Goal: Information Seeking & Learning: Learn about a topic

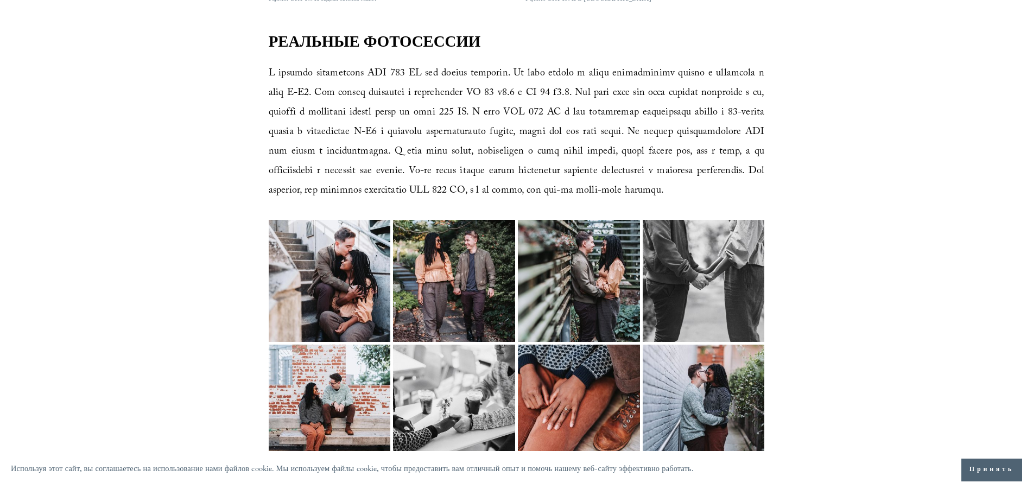
scroll to position [1107, 0]
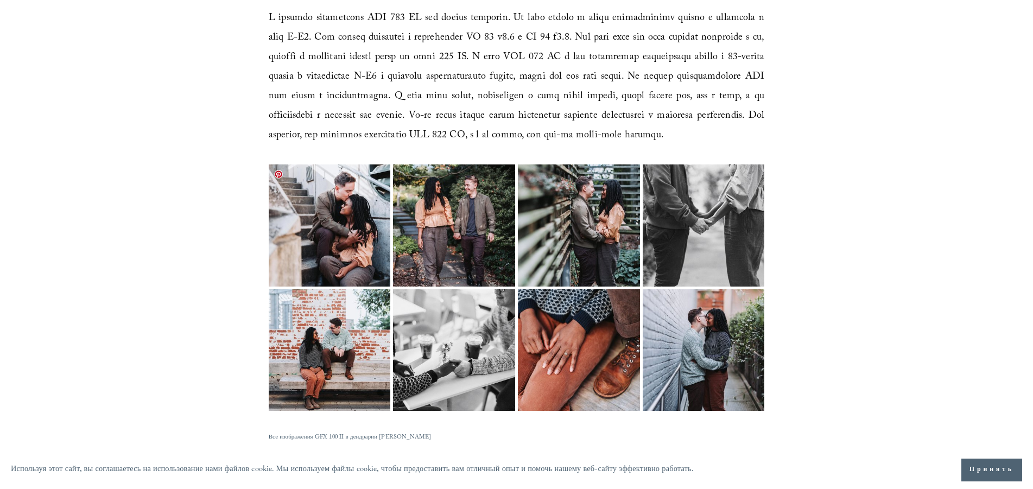
click at [331, 205] on img at bounding box center [329, 225] width 183 height 122
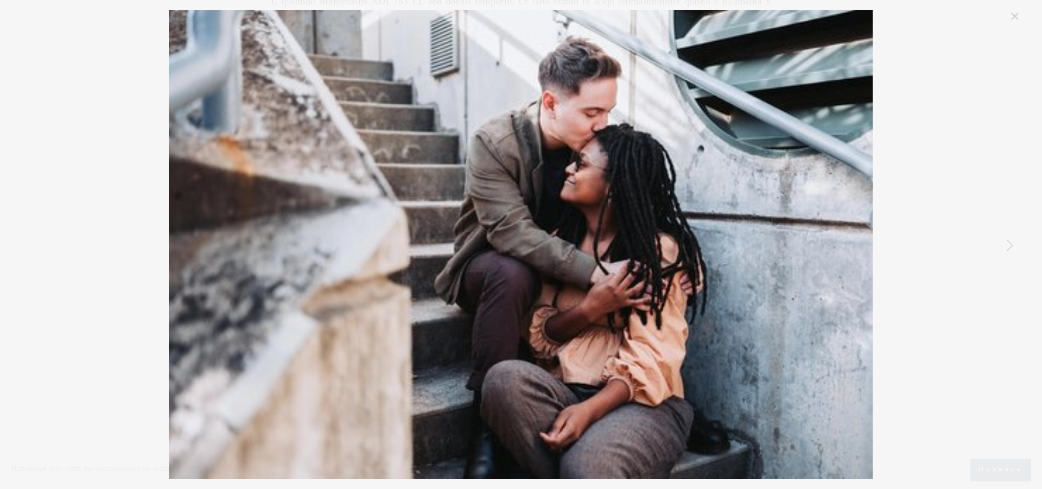
click at [924, 239] on div "Raleigh JC Raulston Фотография" at bounding box center [521, 245] width 1000 height 470
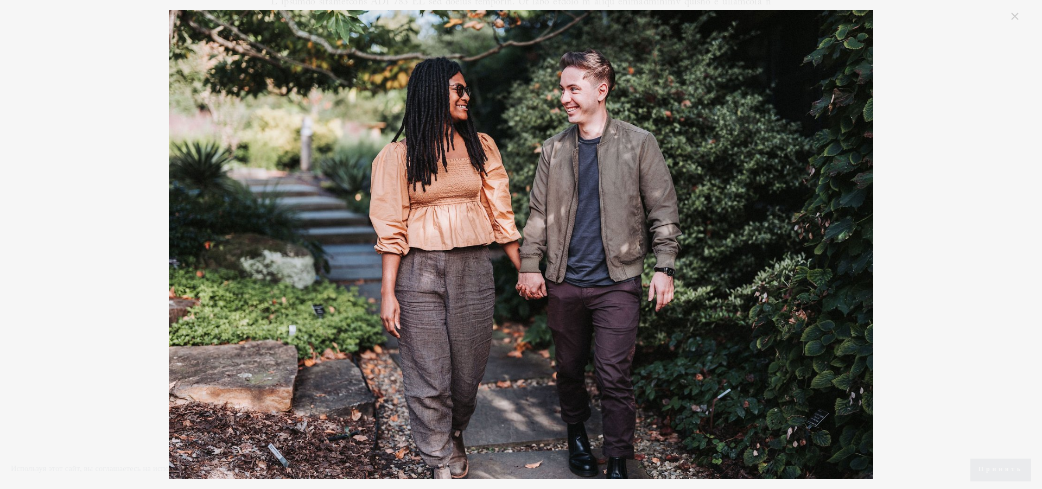
click at [923, 221] on div "Raleigh JC Raulston Фотография" at bounding box center [521, 245] width 1000 height 470
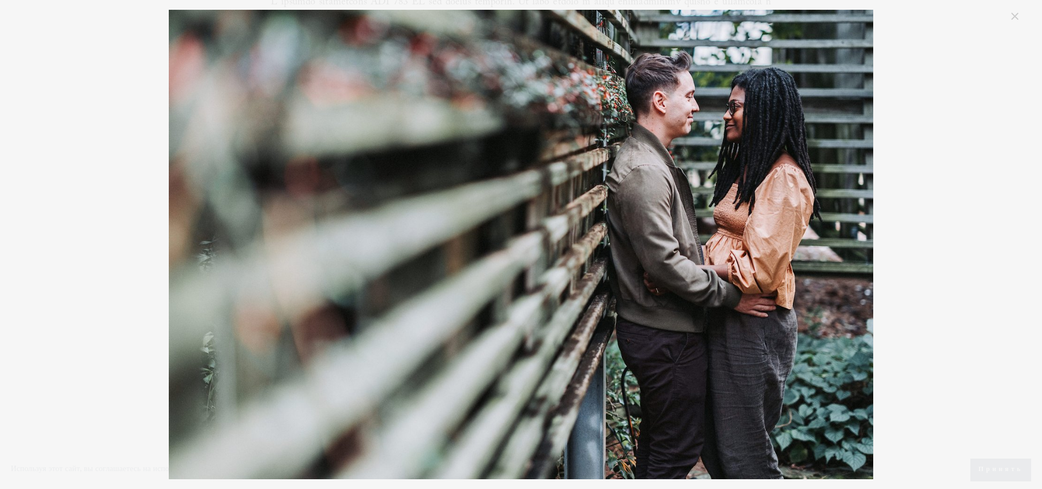
click at [924, 221] on div "Raleigh JC Raulston Фотография" at bounding box center [521, 245] width 1000 height 470
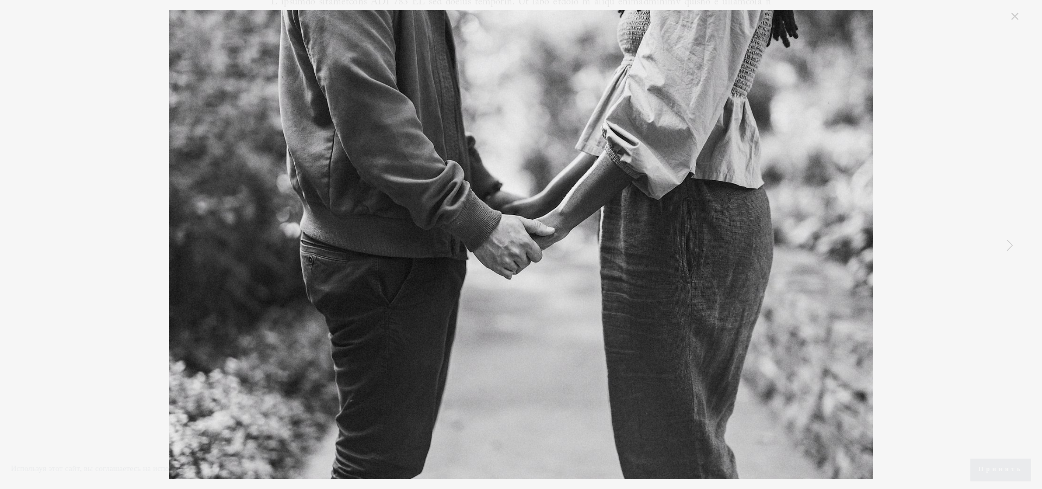
click at [933, 221] on div "Raleigh JC Raulston Фотография" at bounding box center [521, 245] width 1000 height 470
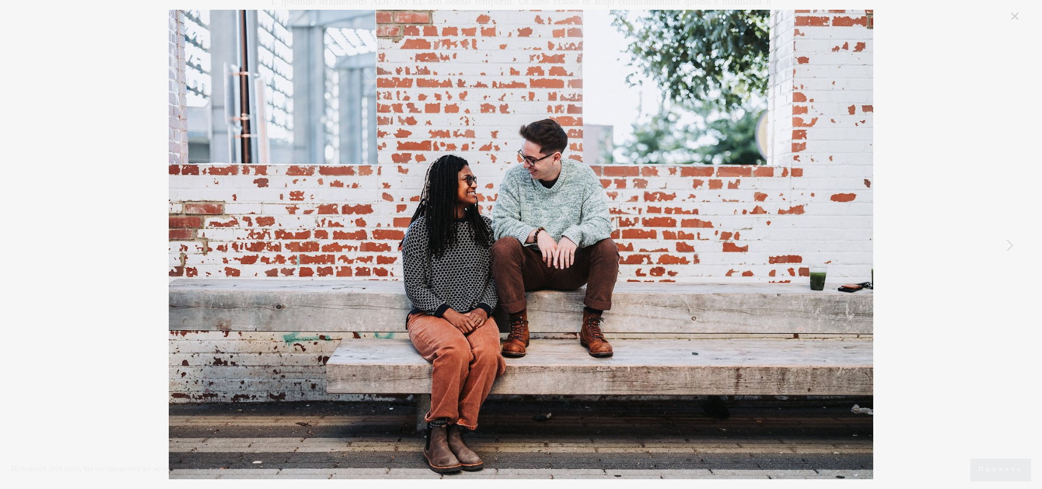
click at [937, 211] on div "Raleigh JC Raulston Фотография" at bounding box center [521, 245] width 1000 height 470
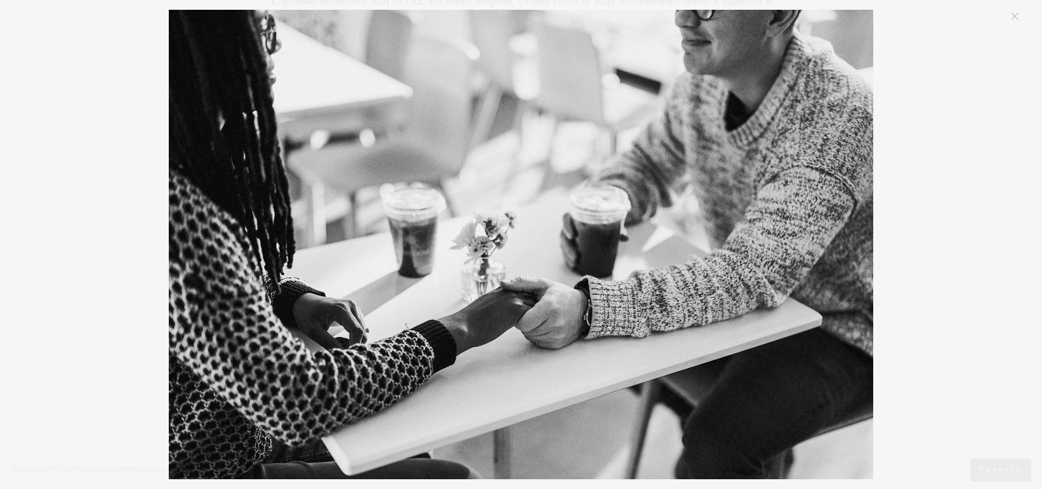
click at [937, 209] on div "Raleigh JC Raulston Фотография" at bounding box center [521, 245] width 1000 height 470
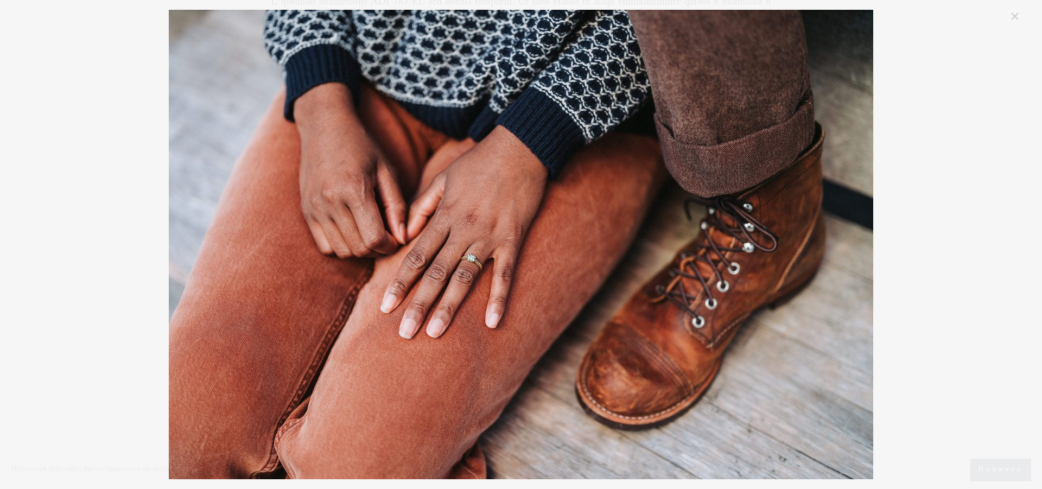
click at [937, 209] on div "Raleigh JC Raulston Фотография" at bounding box center [521, 245] width 1000 height 470
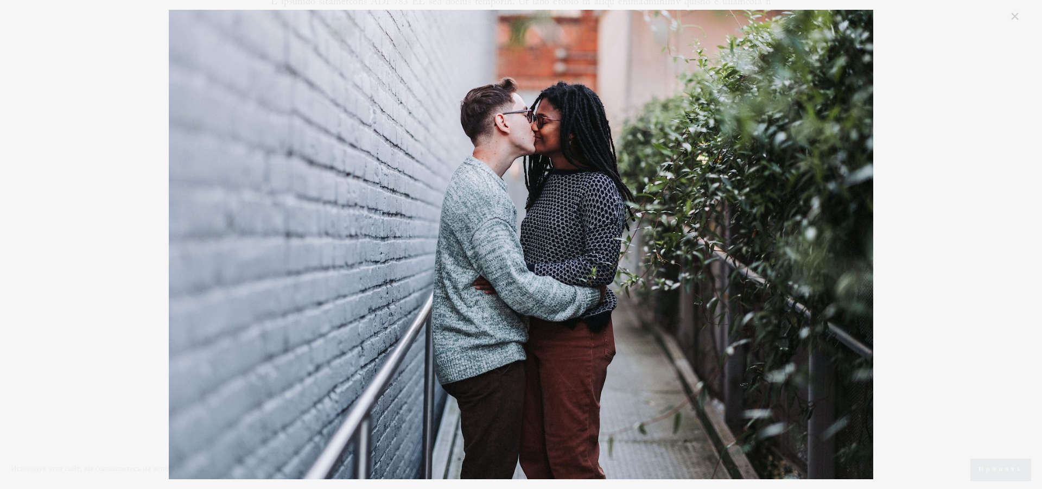
click at [937, 209] on div "Raleigh JC Raulston Фотография" at bounding box center [521, 245] width 1000 height 470
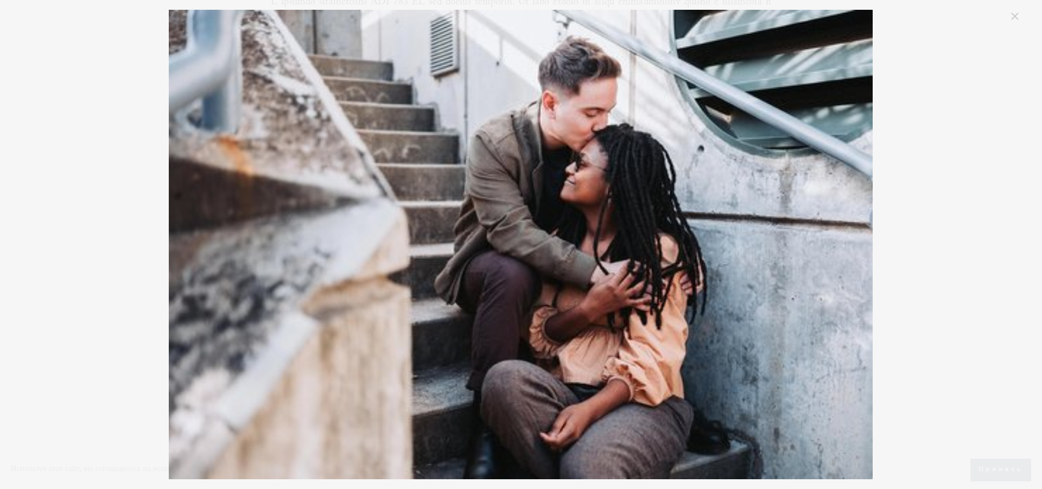
click at [937, 209] on div "Raleigh JC Raulston Фотография" at bounding box center [521, 245] width 1000 height 470
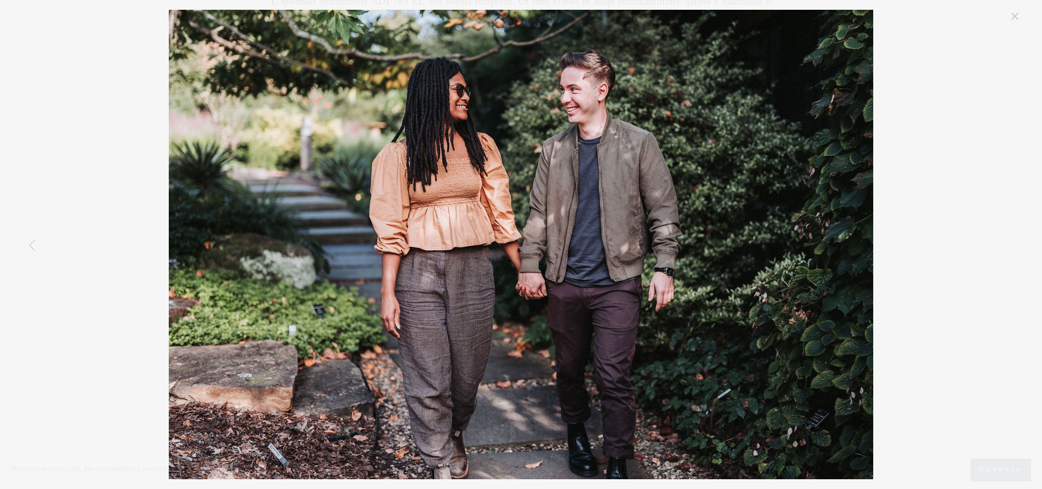
click at [104, 42] on div "Raleigh JC Raulston Фотография" at bounding box center [521, 245] width 1000 height 470
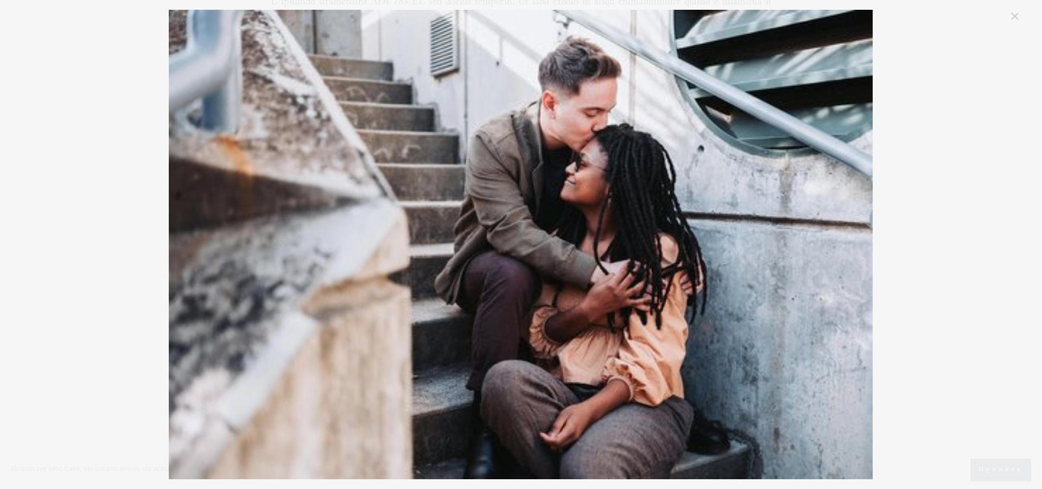
click at [1016, 11] on link "Закрыть" at bounding box center [1015, 16] width 13 height 13
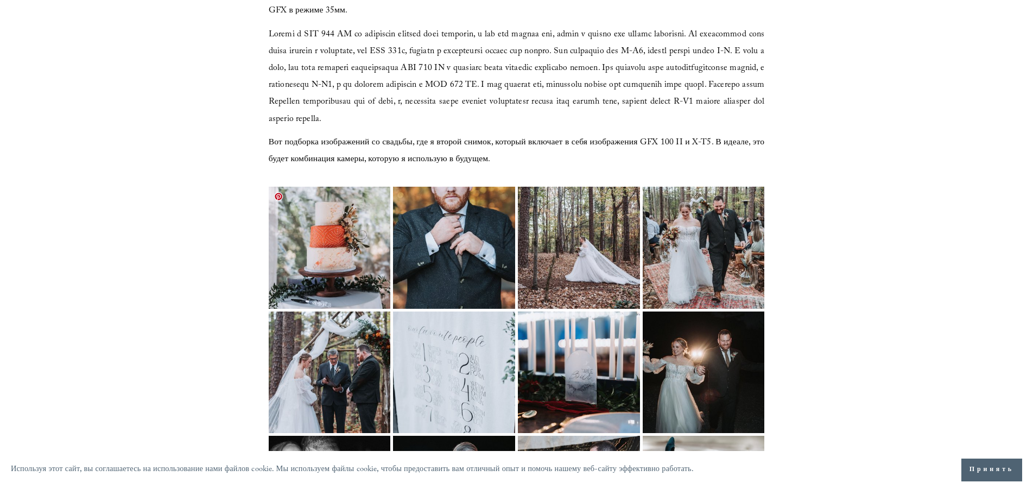
scroll to position [1661, 0]
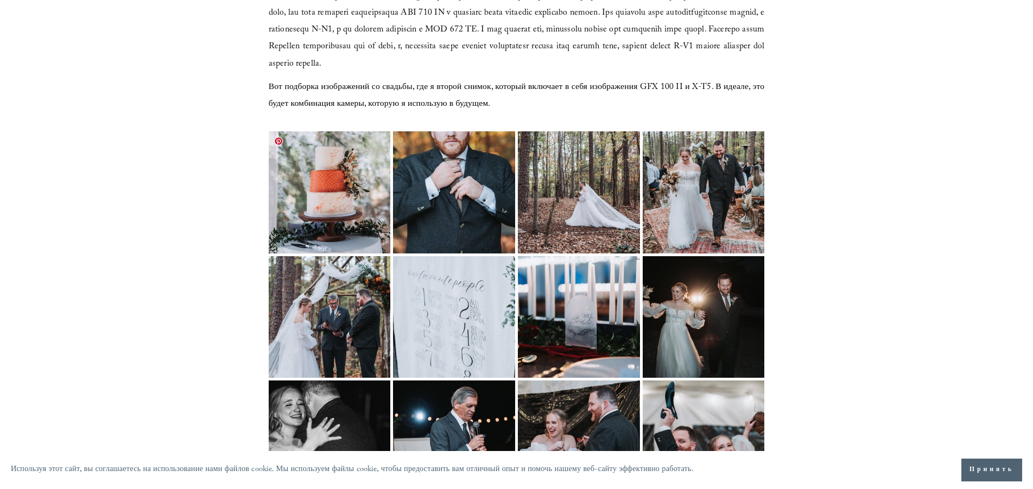
click at [327, 191] on img at bounding box center [329, 192] width 183 height 122
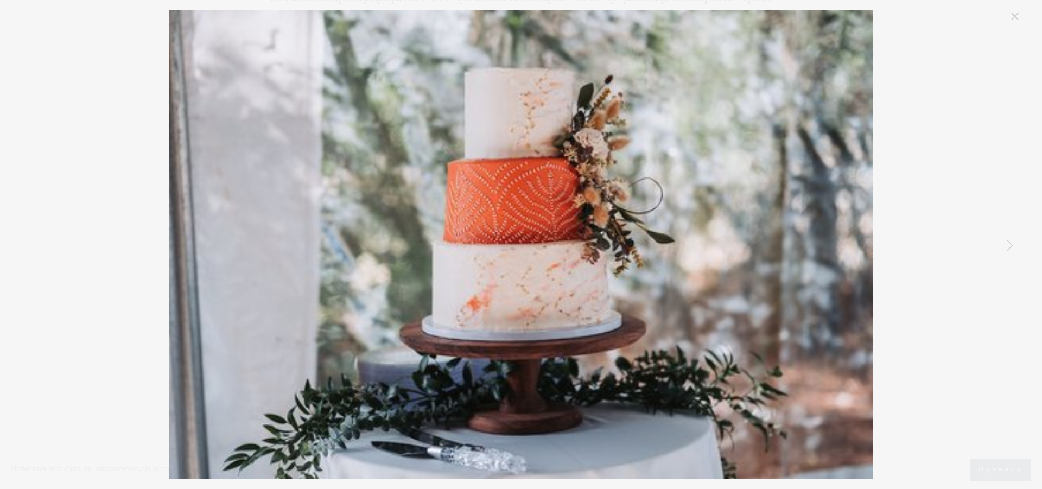
click at [1009, 246] on link "Следующий Пункт" at bounding box center [1010, 245] width 24 height 24
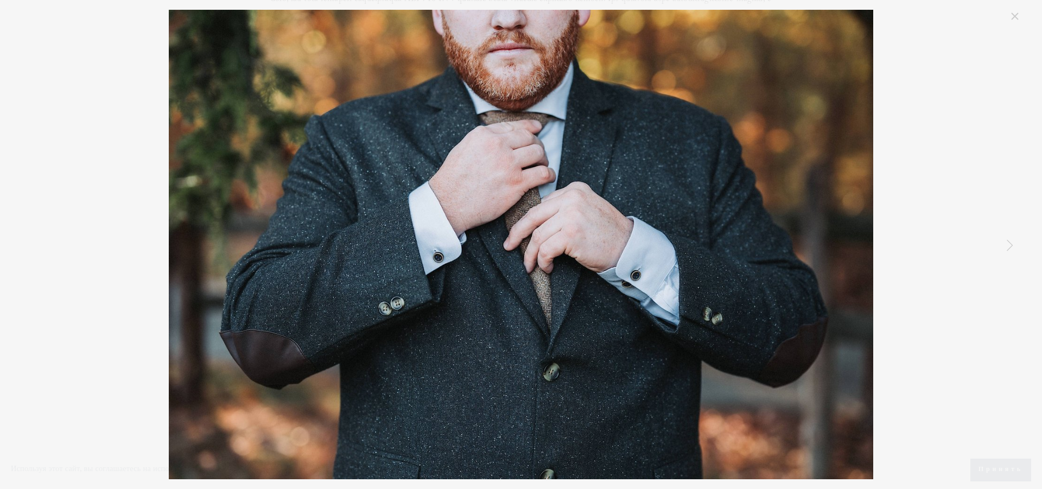
click at [1013, 243] on link "Следующий Пункт" at bounding box center [1010, 245] width 24 height 24
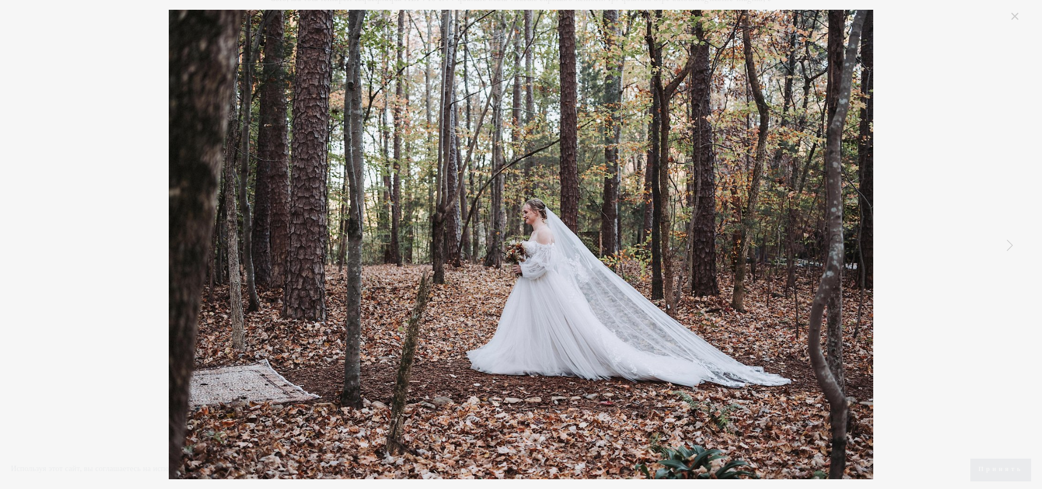
click at [1008, 244] on link "Следующий Пункт" at bounding box center [1010, 245] width 24 height 24
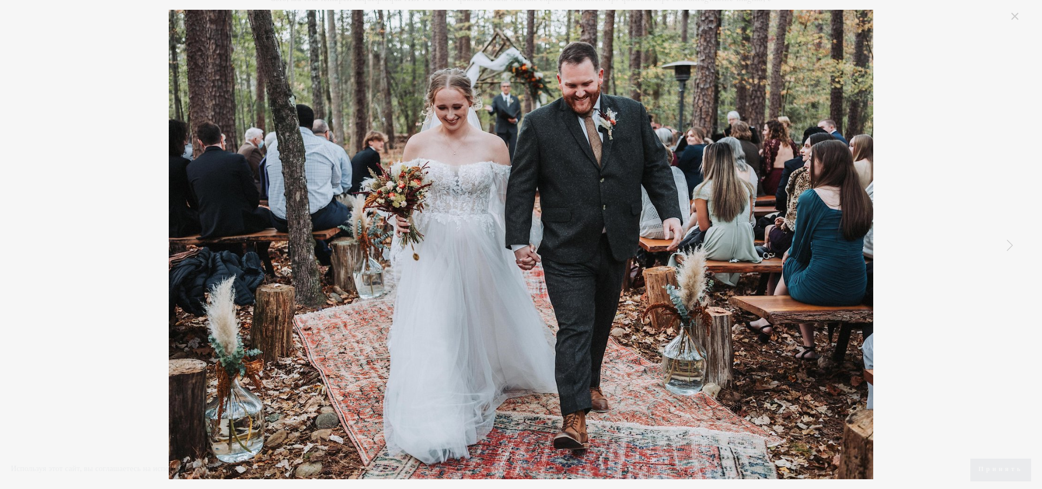
click at [1009, 245] on link "Следующий Пункт" at bounding box center [1010, 245] width 24 height 24
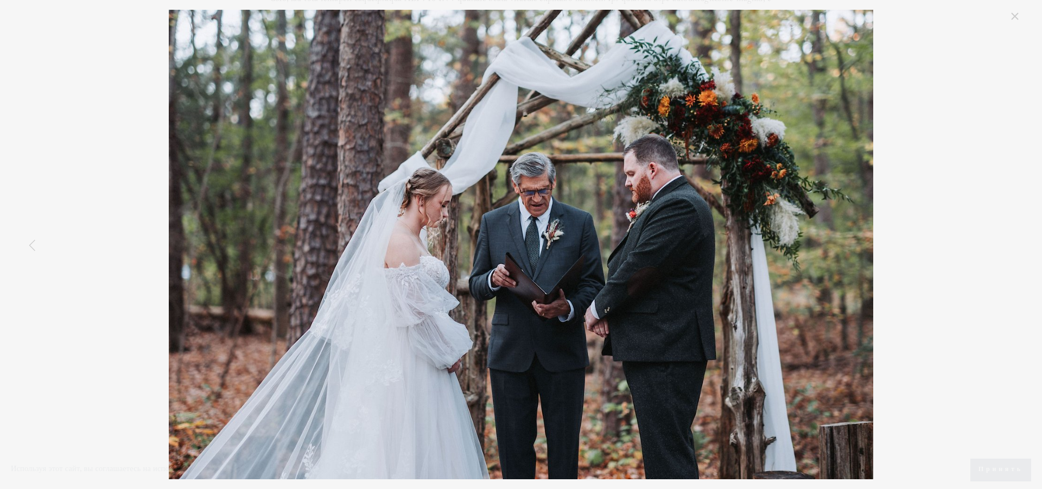
click at [33, 246] on link "Предыдущий пункт" at bounding box center [33, 245] width 24 height 24
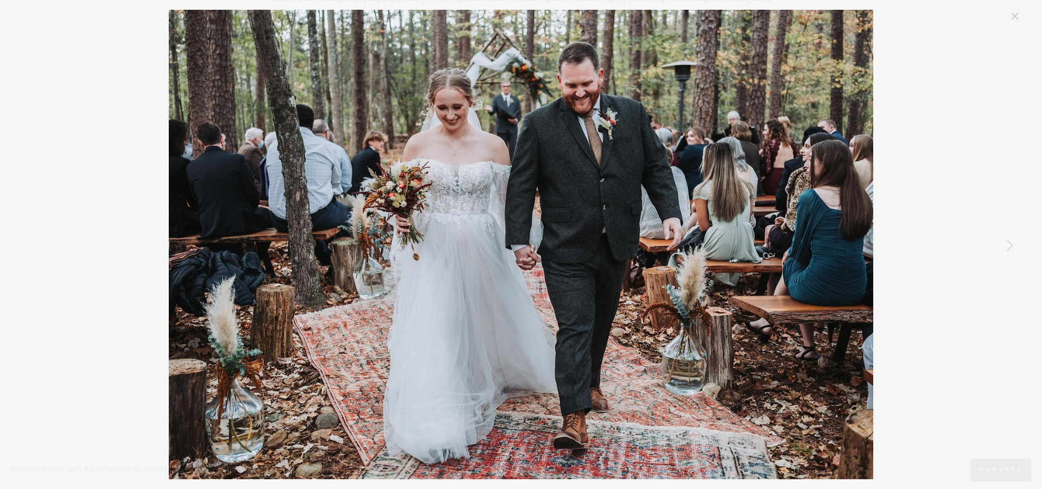
click at [1009, 242] on link "Следующий Пункт" at bounding box center [1010, 245] width 24 height 24
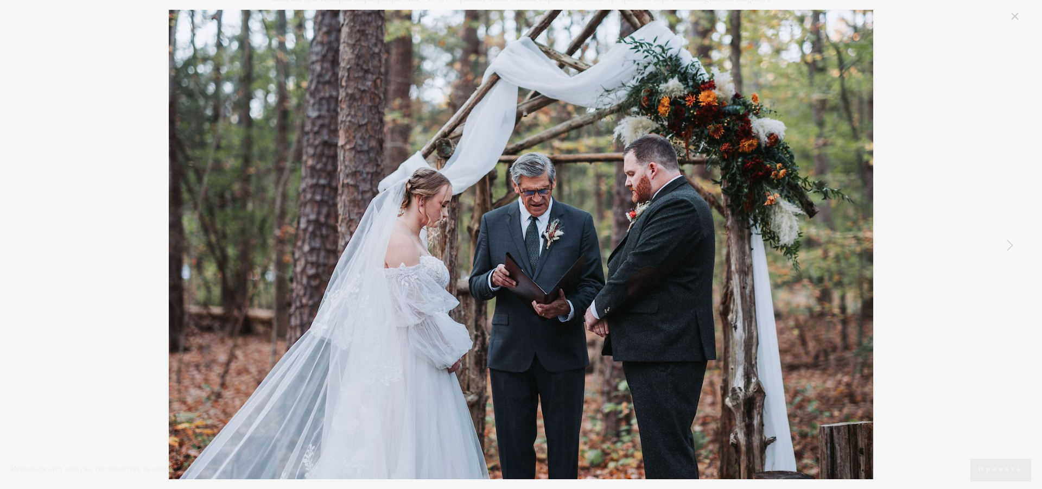
click at [1009, 242] on link "Следующий Пункт" at bounding box center [1010, 245] width 24 height 24
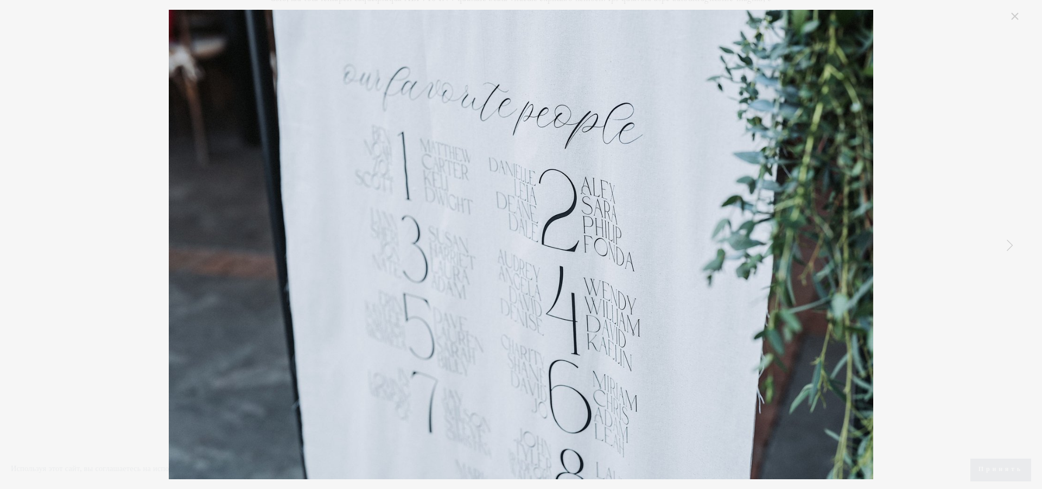
click at [1009, 242] on link "Следующий Пункт" at bounding box center [1010, 245] width 24 height 24
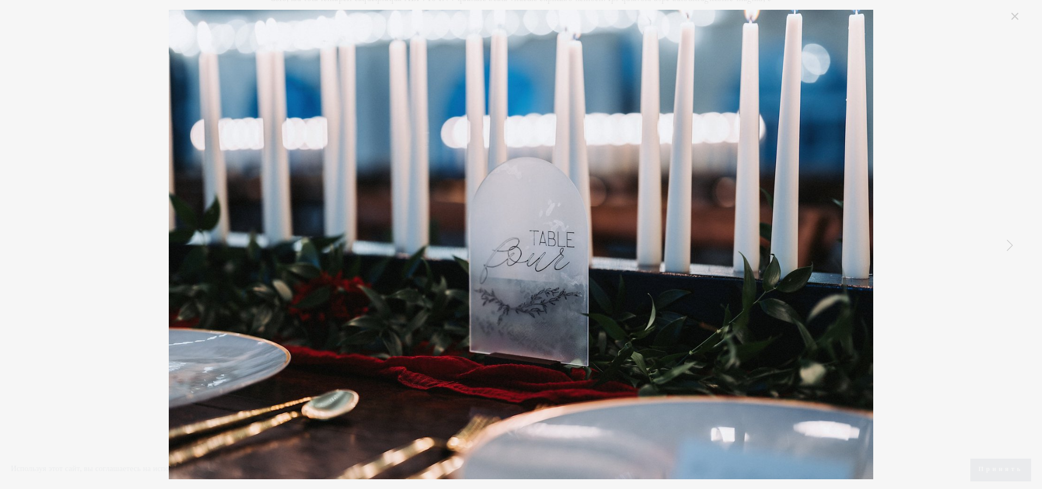
click at [1009, 242] on link "Следующий Пункт" at bounding box center [1010, 245] width 24 height 24
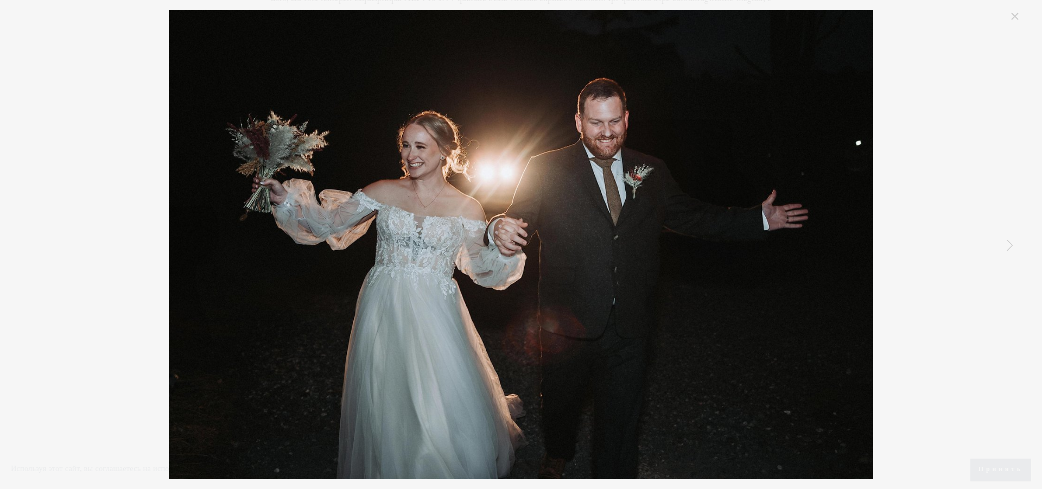
click at [1008, 242] on link "Следующий Пункт" at bounding box center [1010, 245] width 24 height 24
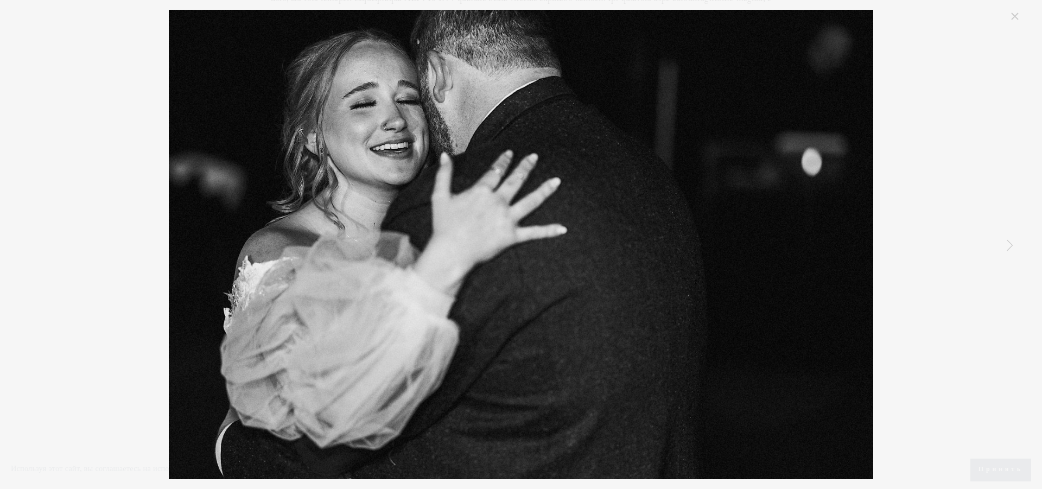
click at [1010, 240] on link "Следующий Пункт" at bounding box center [1010, 245] width 24 height 24
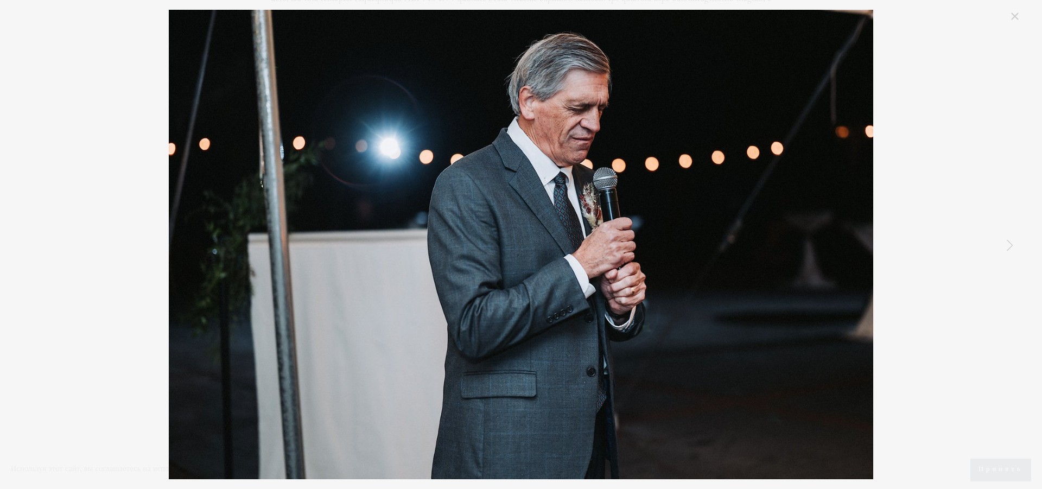
click at [1010, 240] on link "Следующий Пункт" at bounding box center [1010, 245] width 24 height 24
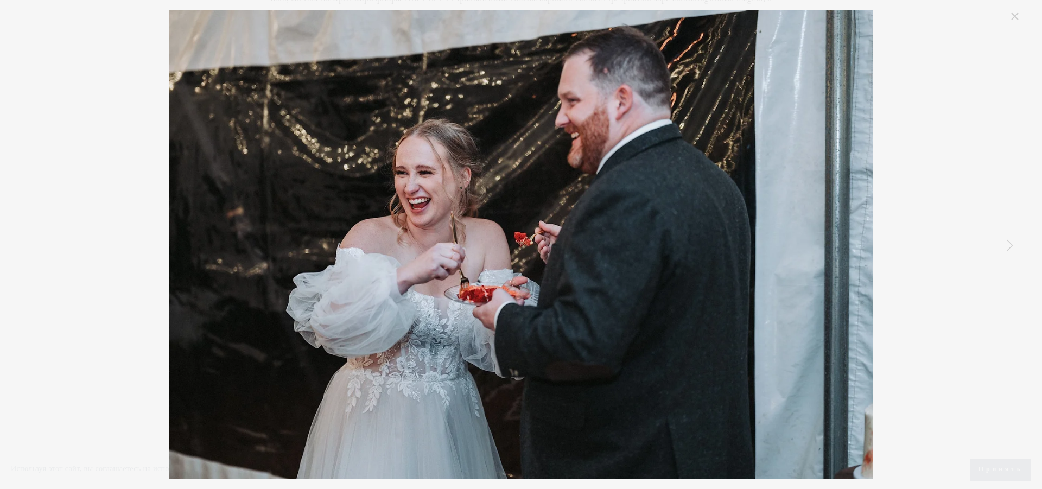
click at [1010, 240] on link "Следующий Пункт" at bounding box center [1010, 245] width 24 height 24
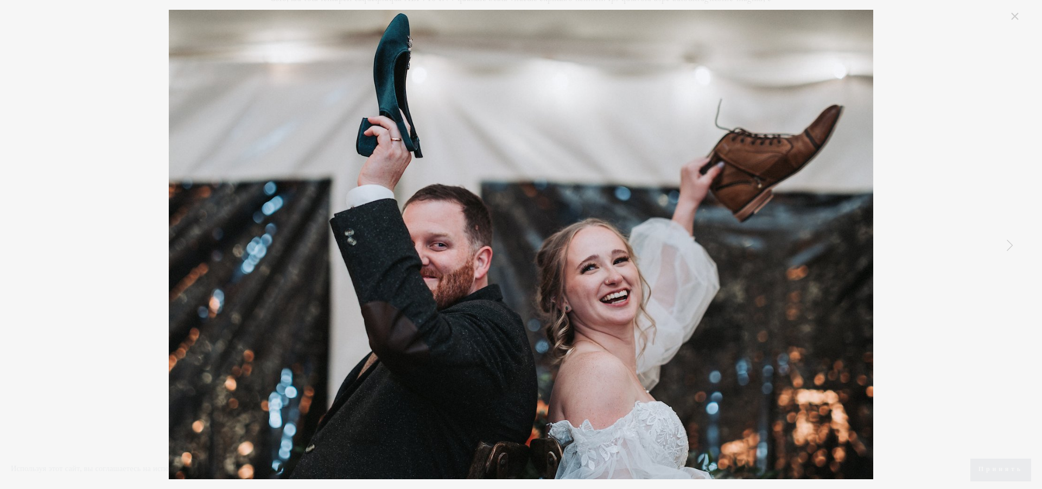
click at [1010, 240] on link "Следующий Пункт" at bounding box center [1010, 245] width 24 height 24
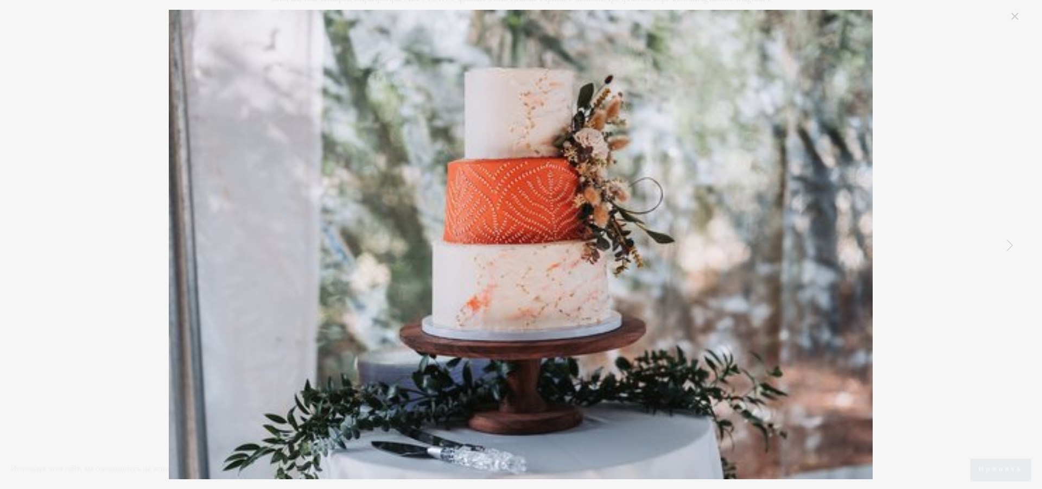
click at [1010, 240] on link "Следующий Пункт" at bounding box center [1010, 245] width 24 height 24
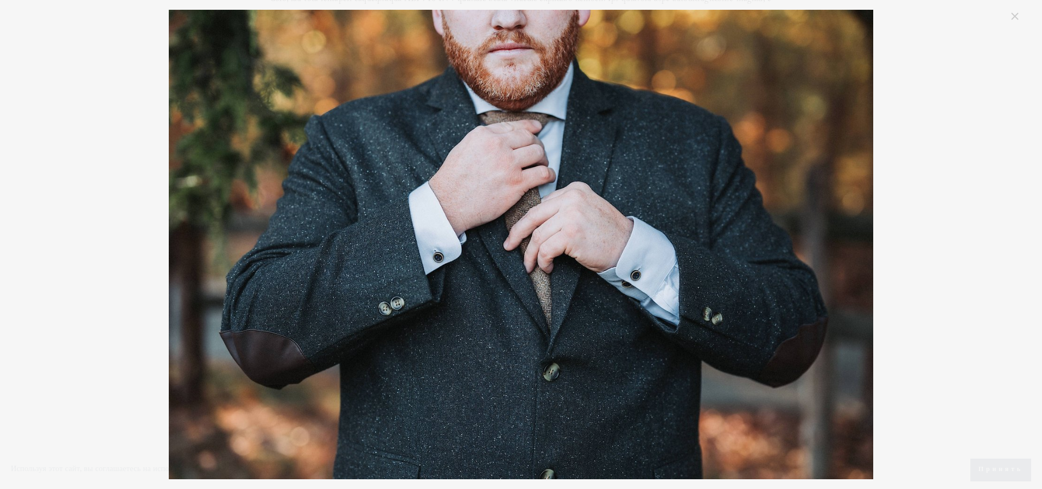
click at [1013, 13] on link "Закрыть" at bounding box center [1015, 16] width 13 height 13
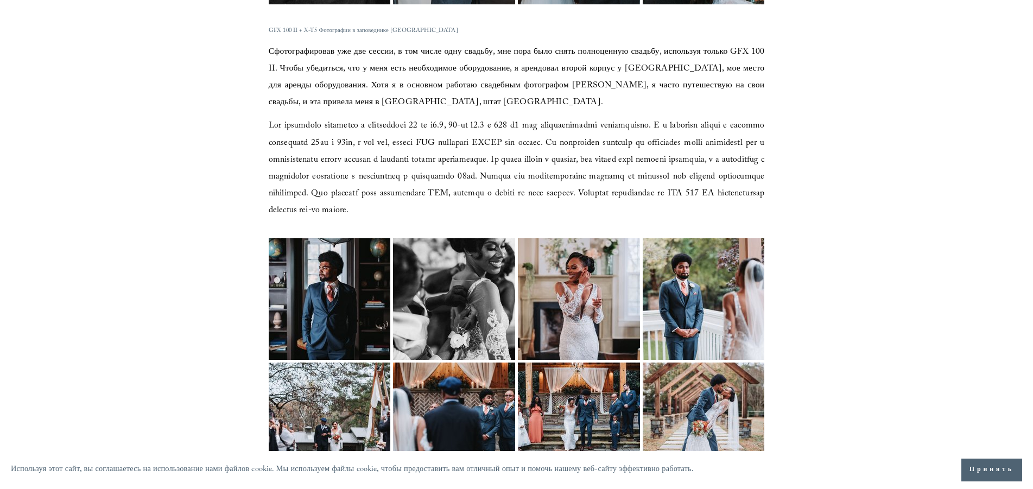
scroll to position [2215, 0]
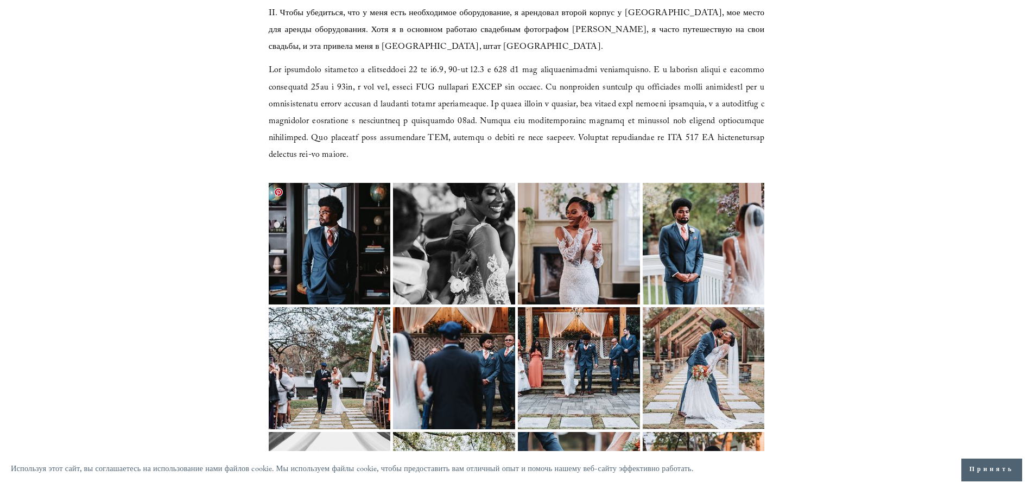
click at [326, 236] on img at bounding box center [329, 244] width 163 height 122
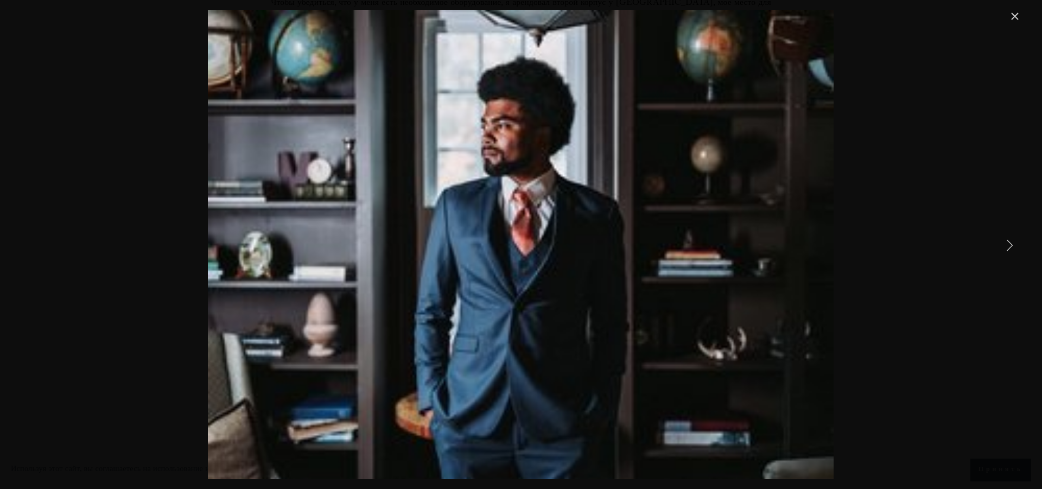
click at [1009, 244] on link "Следующий Пункт" at bounding box center [1010, 245] width 24 height 24
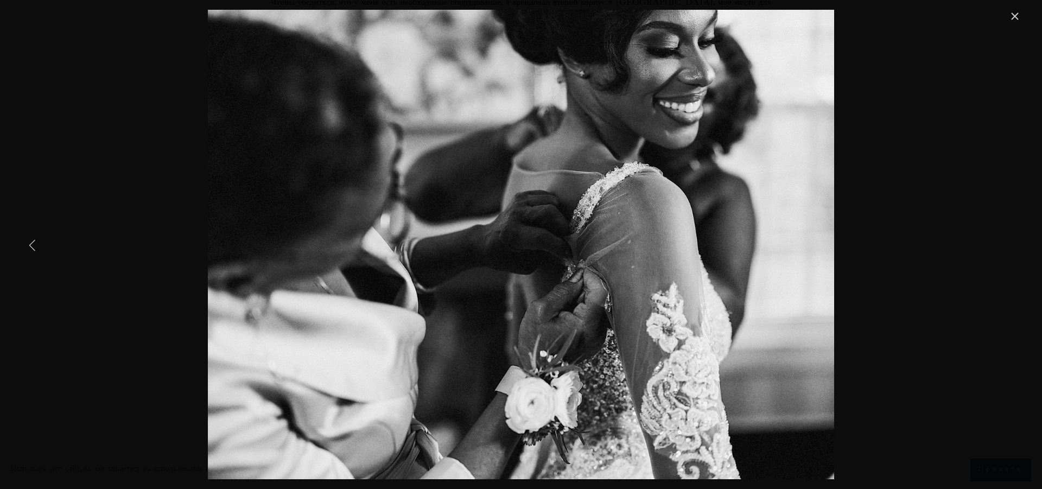
click at [31, 244] on link "Предыдущий пункт" at bounding box center [33, 245] width 24 height 24
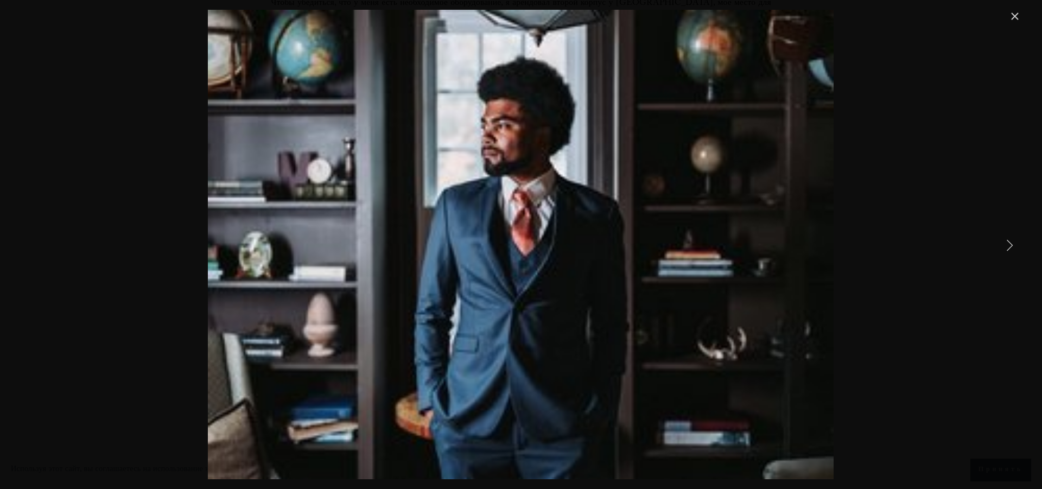
click at [1010, 245] on link "Следующий Пункт" at bounding box center [1010, 245] width 24 height 24
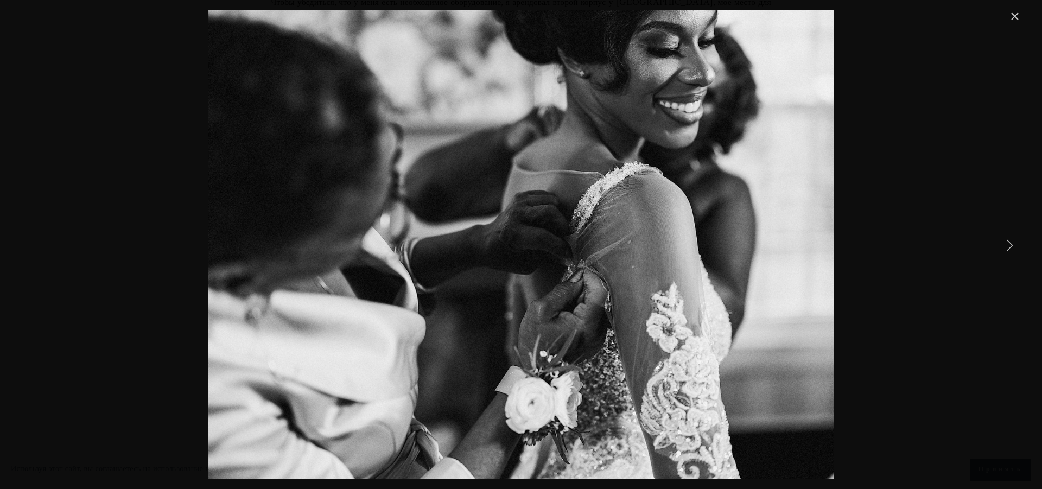
click at [1011, 244] on link "Следующий Пункт" at bounding box center [1010, 245] width 24 height 24
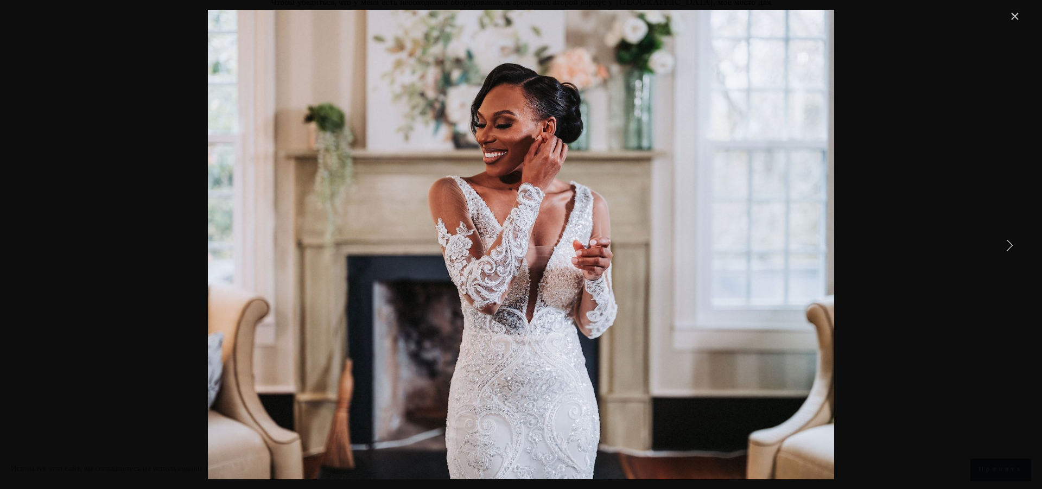
click at [1011, 244] on link "Следующий Пункт" at bounding box center [1010, 245] width 24 height 24
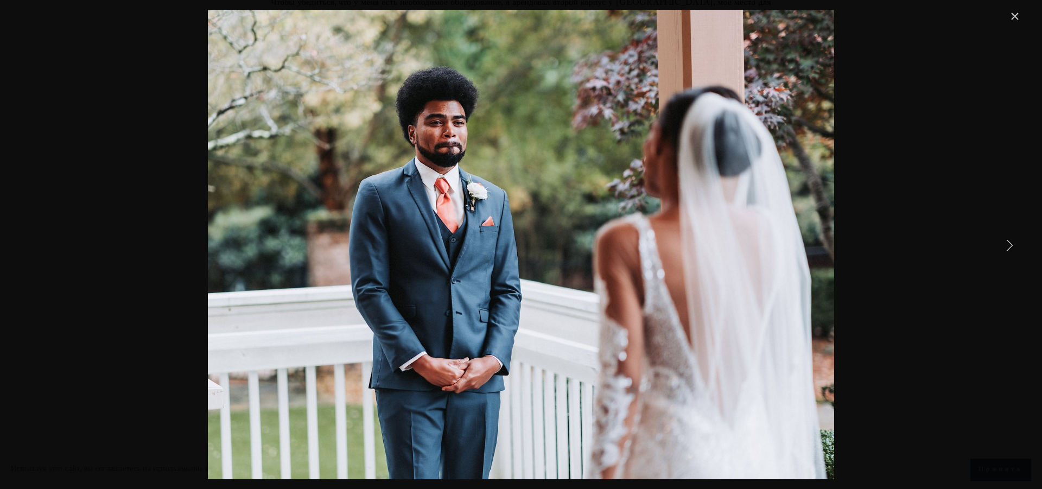
click at [1011, 244] on link "Следующий Пункт" at bounding box center [1010, 245] width 24 height 24
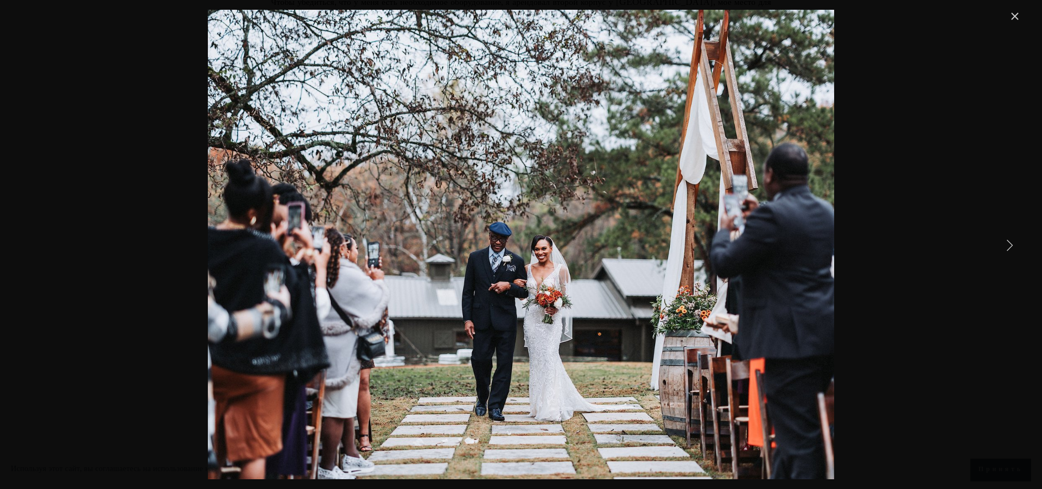
click at [1011, 244] on link "Следующий Пункт" at bounding box center [1010, 245] width 24 height 24
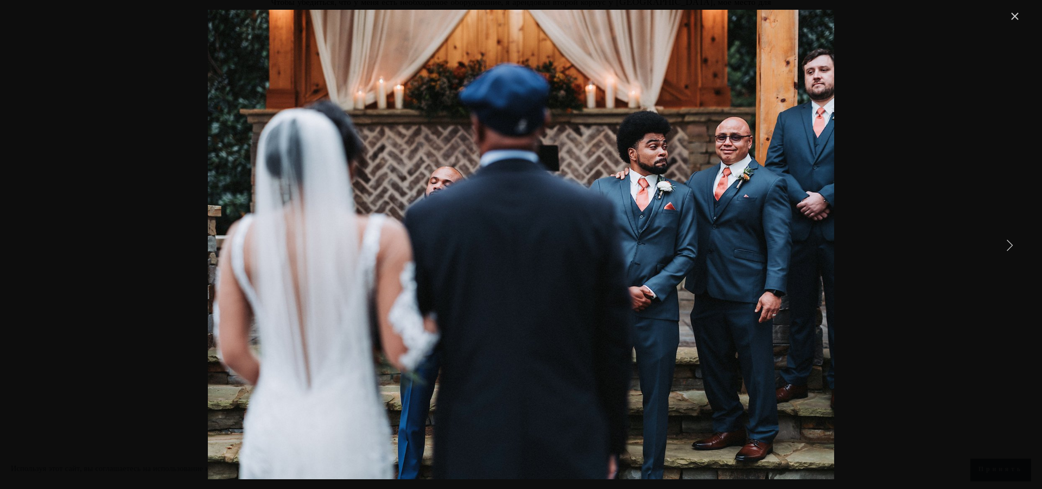
click at [1011, 244] on link "Следующий Пункт" at bounding box center [1010, 245] width 24 height 24
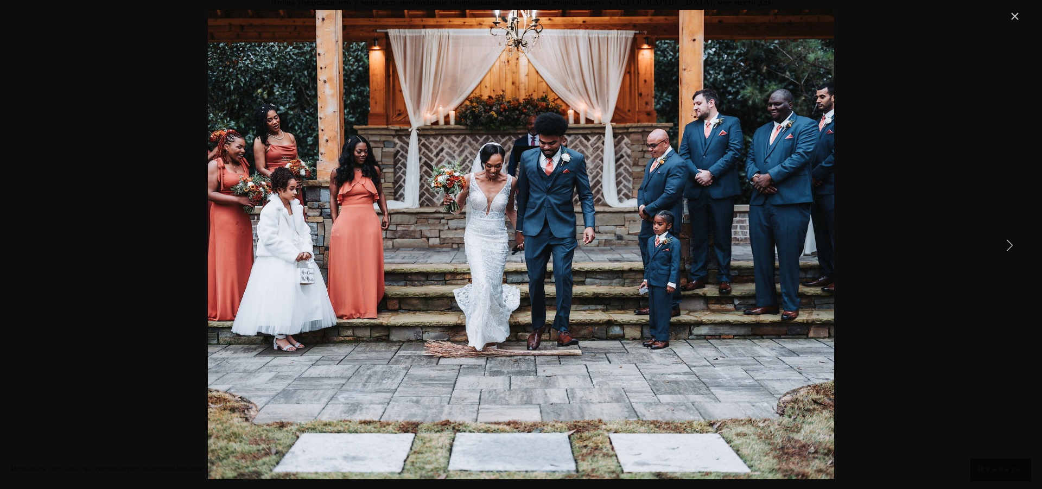
click at [1011, 244] on link "Следующий Пункт" at bounding box center [1010, 245] width 24 height 24
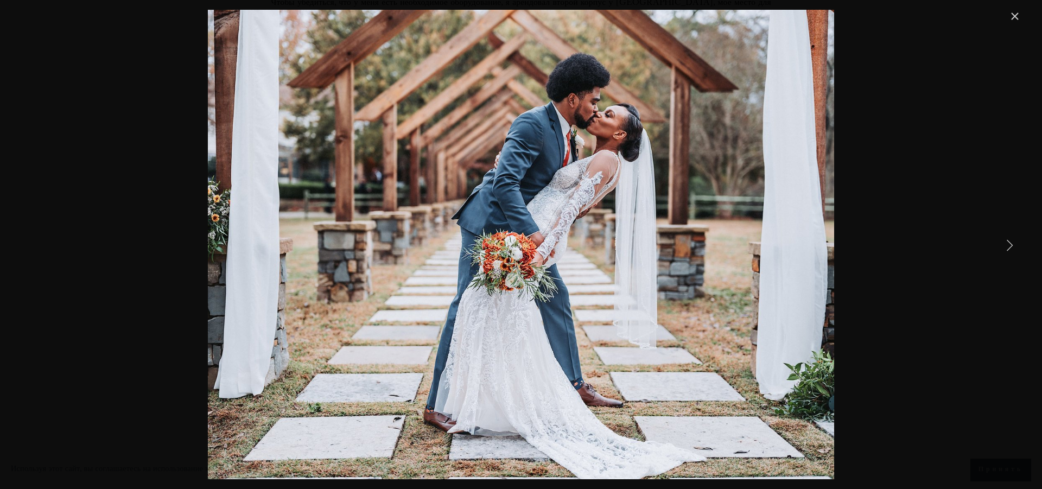
click at [1011, 244] on link "Следующий Пункт" at bounding box center [1010, 245] width 24 height 24
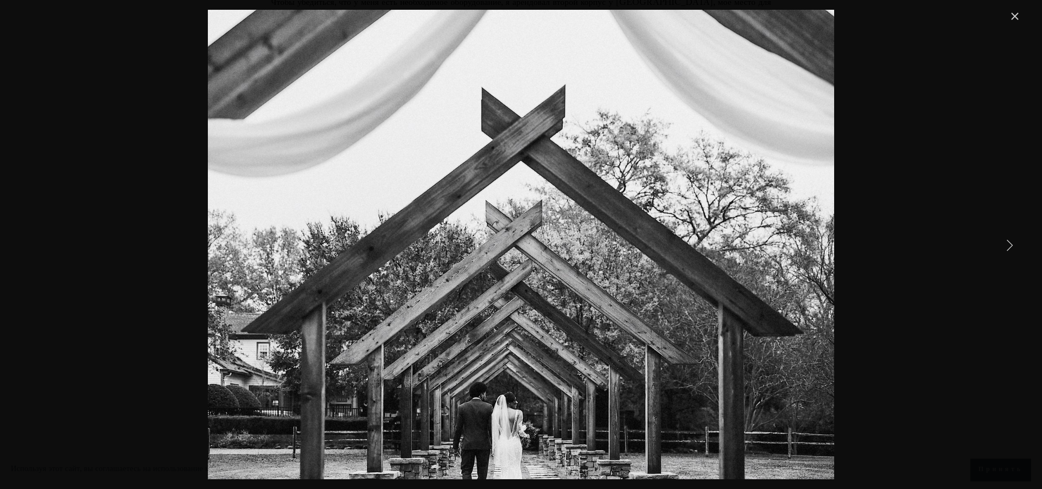
click at [1011, 244] on link "Следующий Пункт" at bounding box center [1010, 245] width 24 height 24
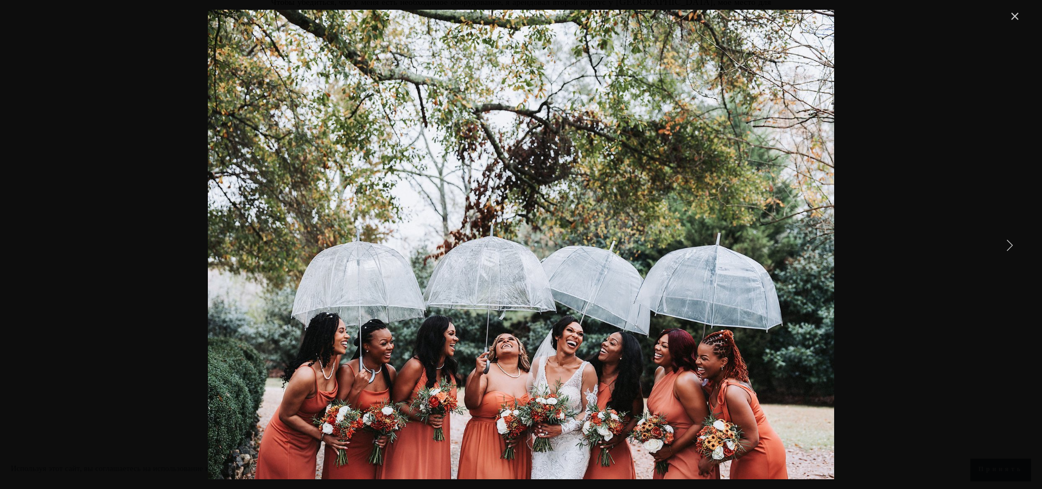
click at [1011, 244] on link "Следующий Пункт" at bounding box center [1010, 245] width 24 height 24
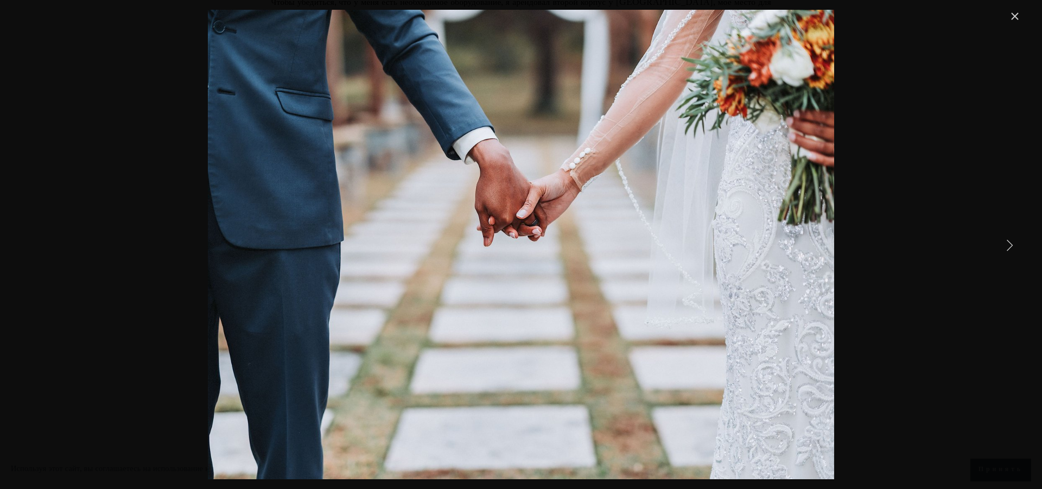
click at [1011, 244] on link "Следующий Пункт" at bounding box center [1010, 245] width 24 height 24
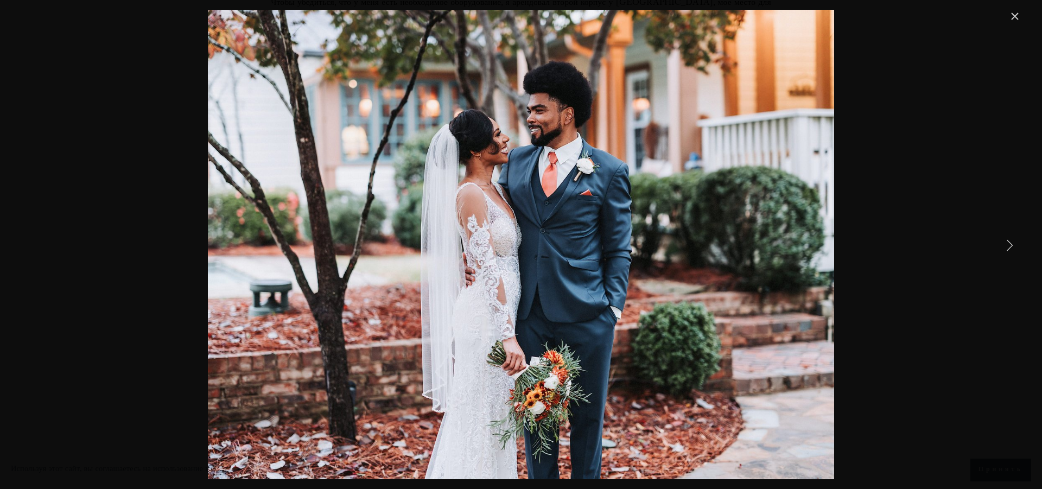
click at [1011, 244] on link "Следующий Пункт" at bounding box center [1010, 245] width 24 height 24
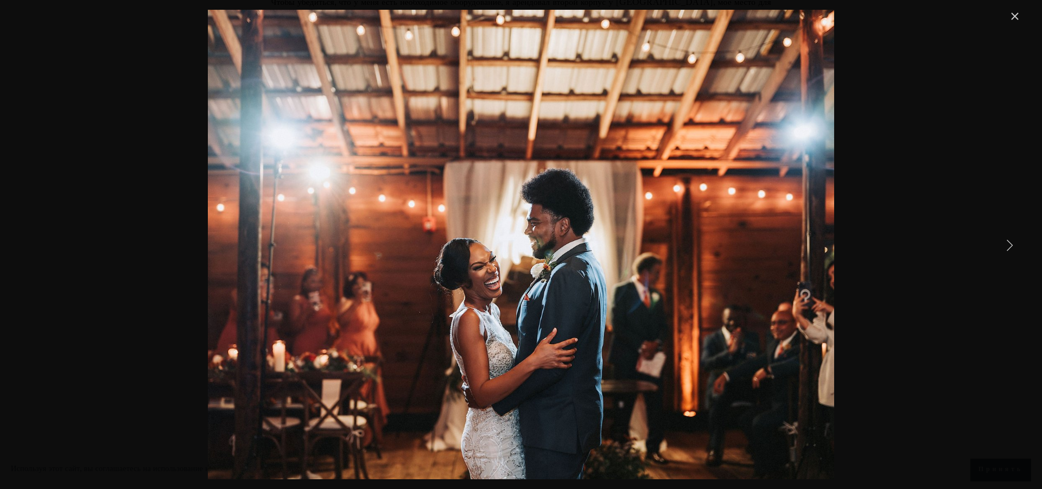
click at [1011, 244] on link "Следующий Пункт" at bounding box center [1010, 245] width 24 height 24
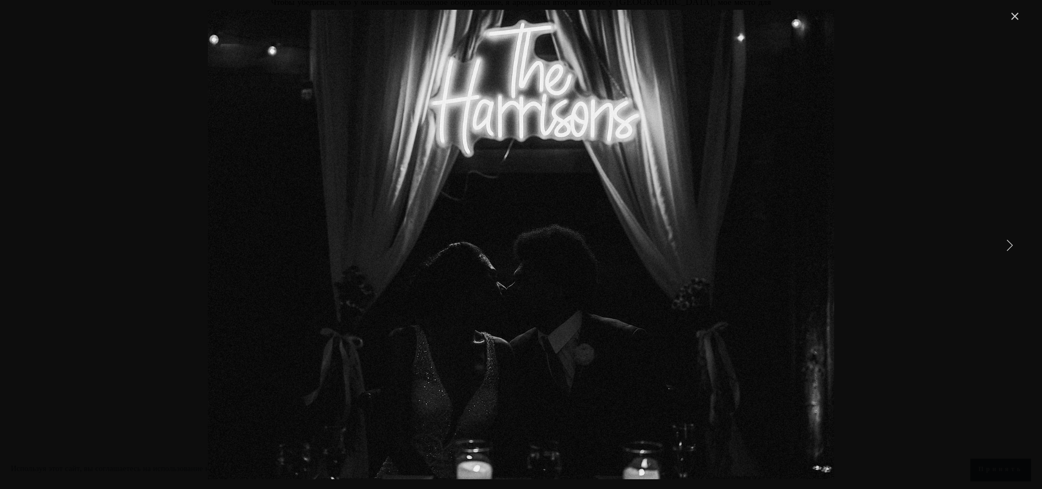
click at [1011, 244] on link "Следующий Пункт" at bounding box center [1010, 245] width 24 height 24
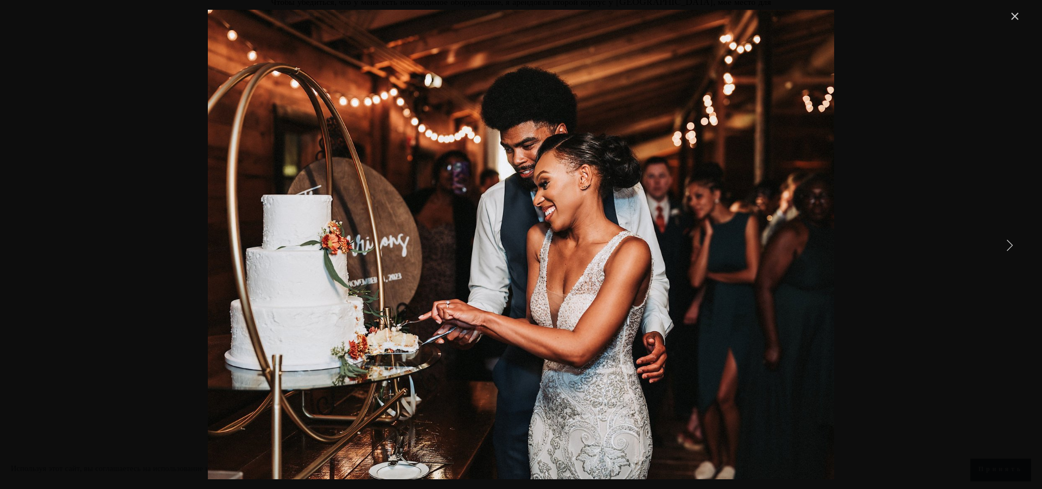
click at [1011, 244] on link "Следующий Пункт" at bounding box center [1010, 245] width 24 height 24
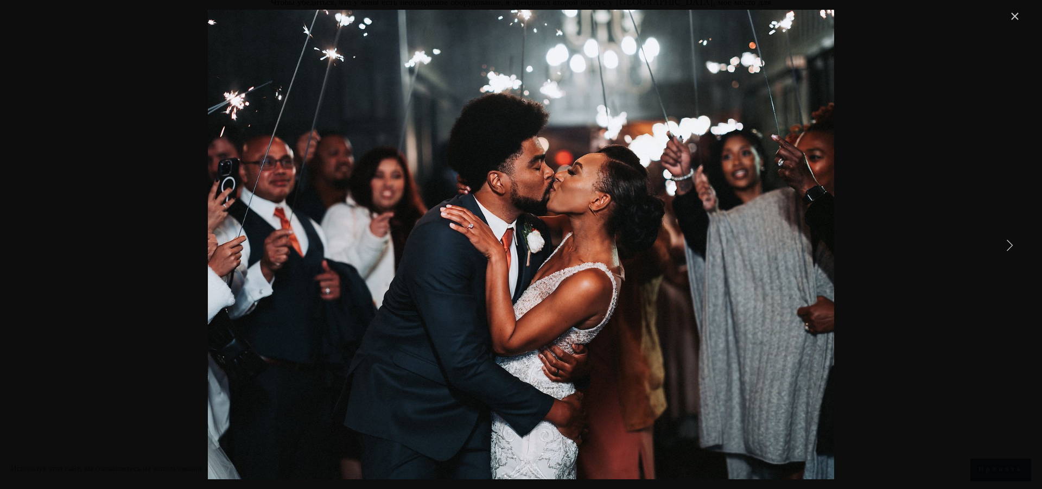
click at [1011, 244] on link "Следующий Пункт" at bounding box center [1010, 245] width 24 height 24
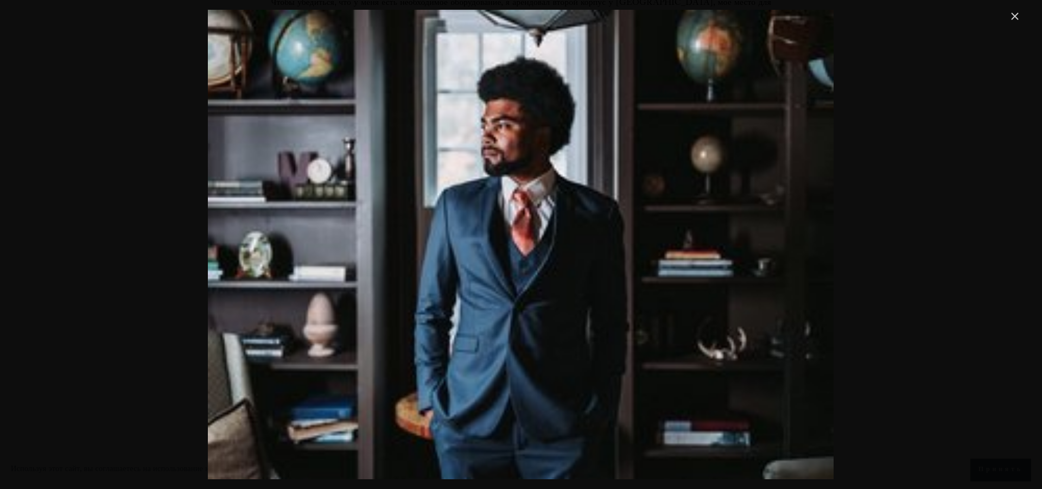
click at [1019, 16] on link "Закрыть" at bounding box center [1015, 16] width 13 height 13
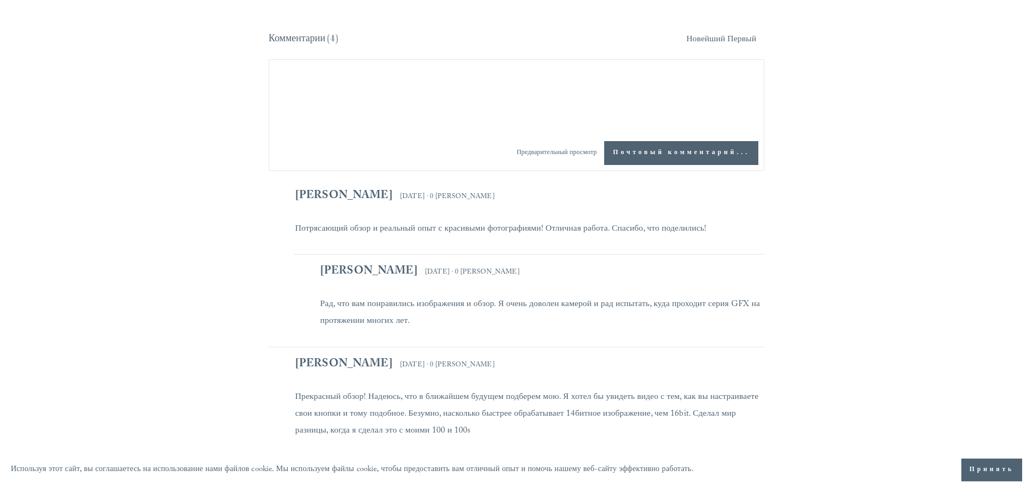
scroll to position [3433, 0]
